Goal: Ask a question

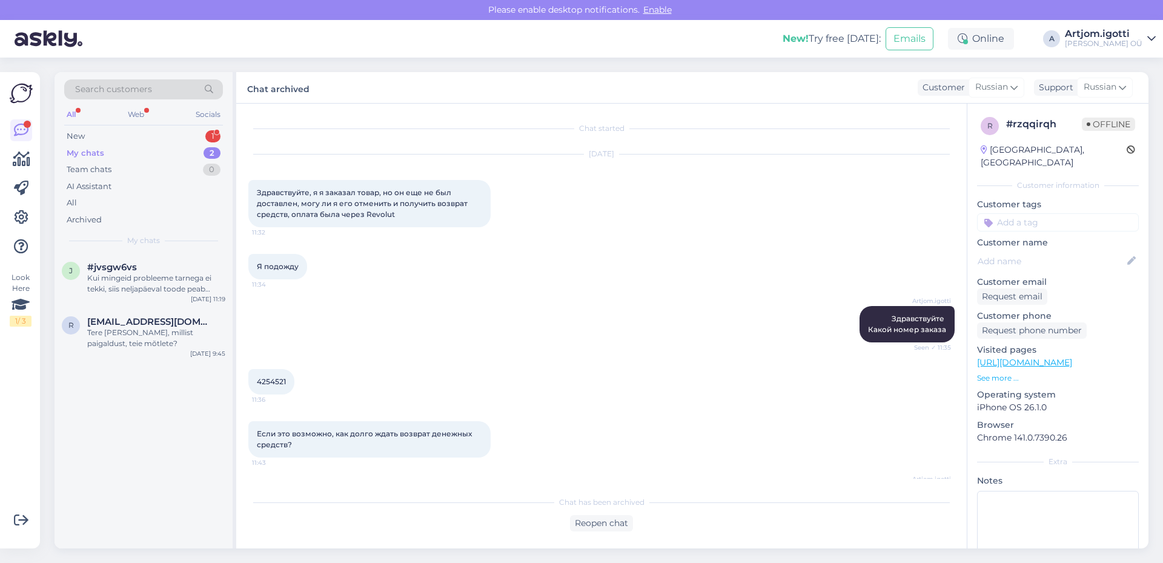
click at [452, 514] on div "Chat has been archived Reopen chat" at bounding box center [601, 510] width 706 height 42
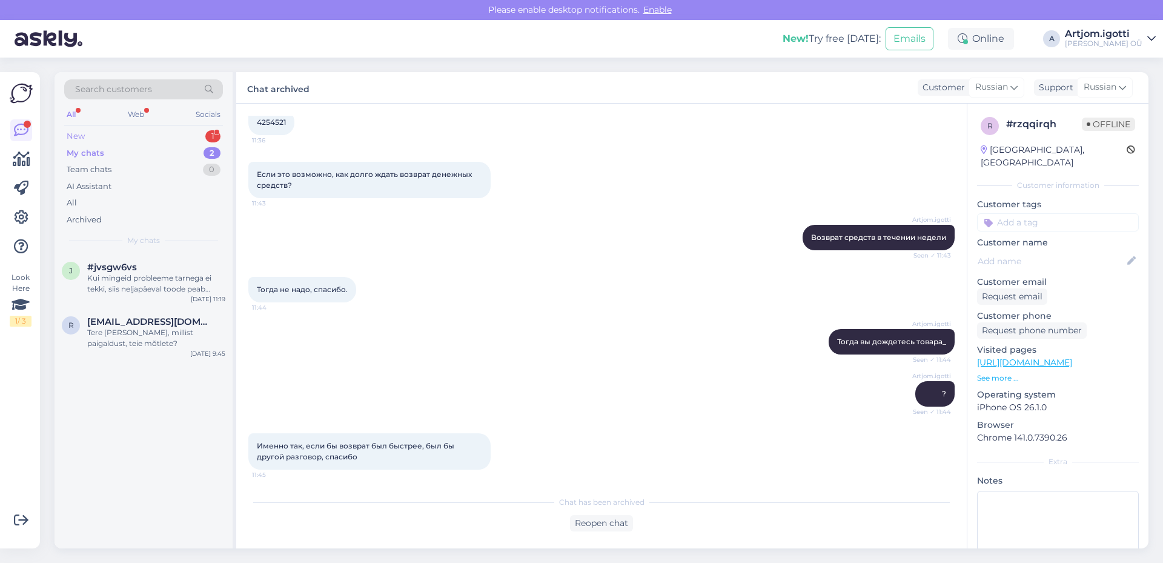
click at [189, 137] on div "New 1" at bounding box center [143, 136] width 159 height 17
click at [178, 276] on div "MSI PRO MP273A 27" Business PROMP273A есть в магазине в [GEOGRAPHIC_DATA] этот …" at bounding box center [156, 283] width 138 height 22
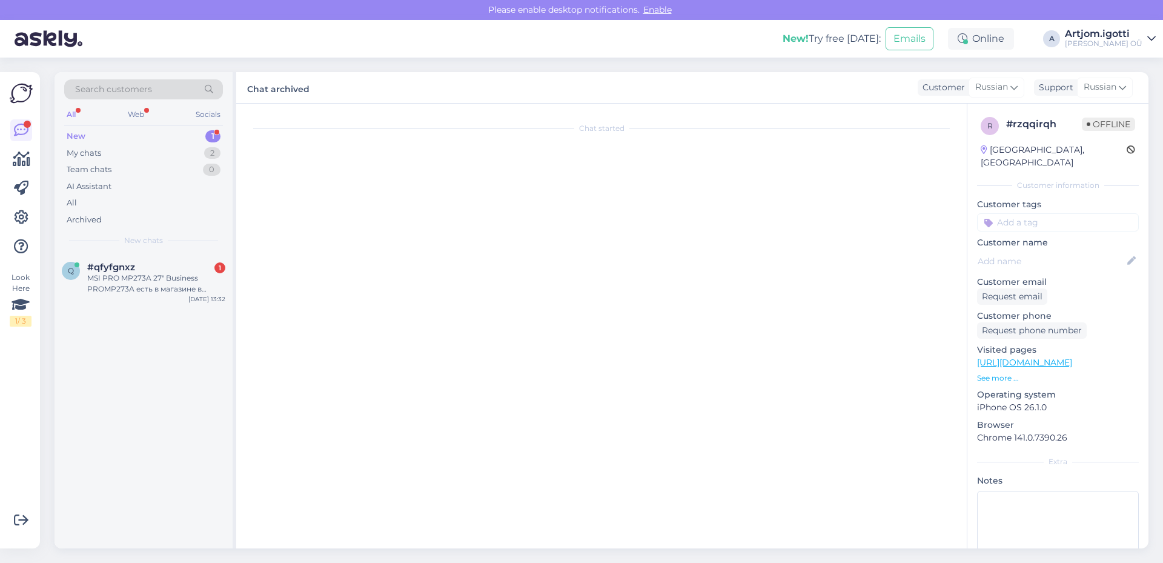
scroll to position [0, 0]
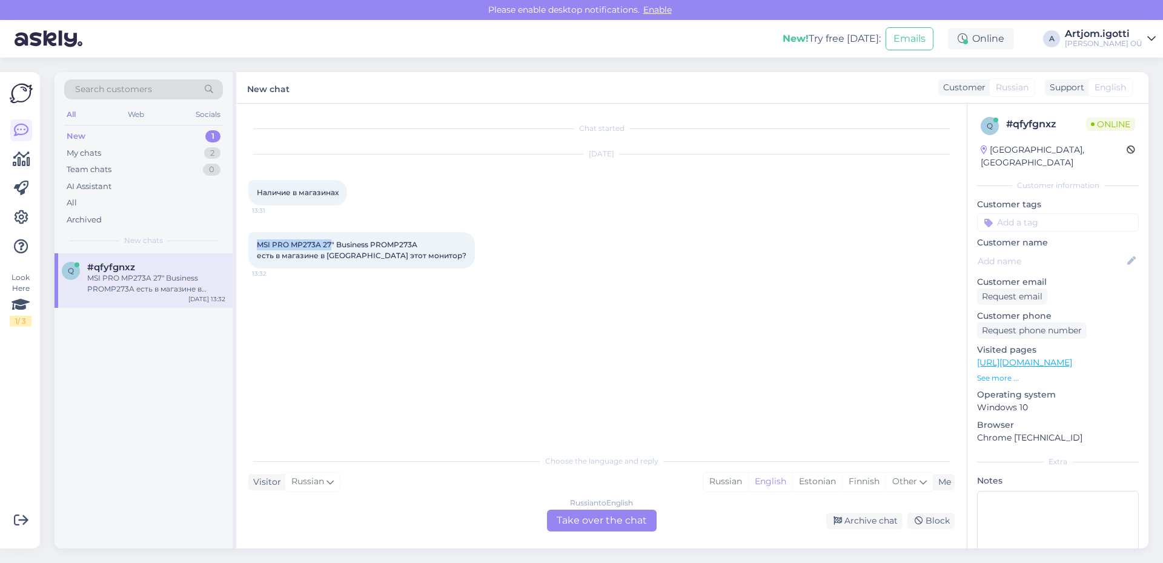
drag, startPoint x: 259, startPoint y: 246, endPoint x: 331, endPoint y: 243, distance: 72.7
click at [331, 243] on span "MSI PRO MP273A 27" Business PROMP273A есть в магазине в [GEOGRAPHIC_DATA] этот …" at bounding box center [362, 250] width 210 height 20
copy span "MSI PRO MP273A 27"
click at [724, 472] on div "Russian" at bounding box center [725, 481] width 45 height 18
click at [613, 513] on div "Russian to Russian Take over the chat" at bounding box center [602, 520] width 110 height 22
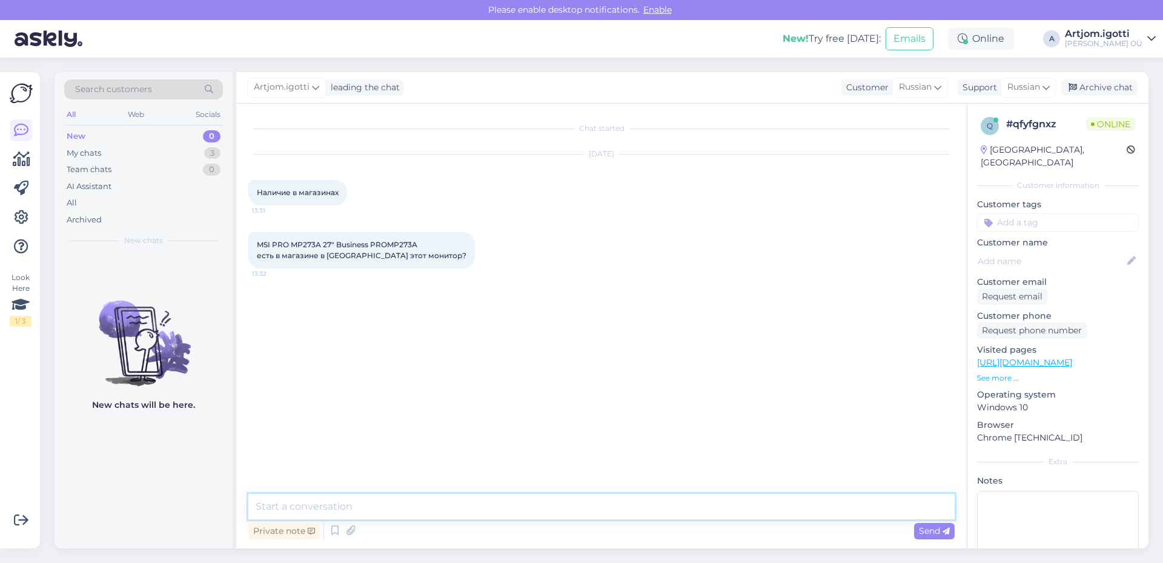
click at [481, 507] on textarea at bounding box center [601, 506] width 706 height 25
type textarea "P"
type textarea "p"
type textarea "З"
type textarea "Здравствуйте"
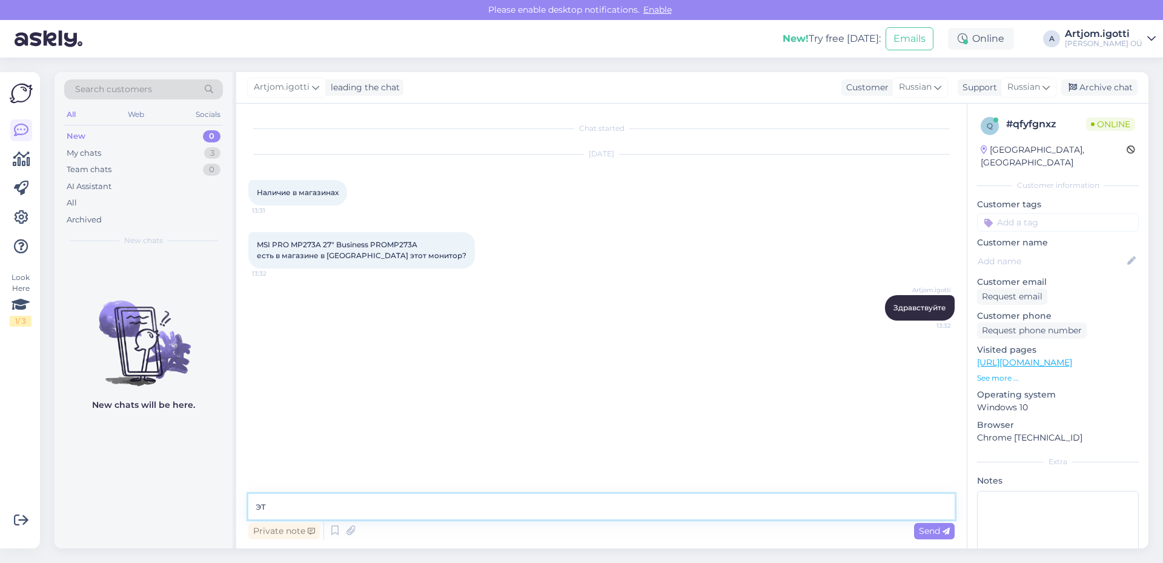
type textarea "э"
type textarea "Этого товара нет в наличии в магазине"
